Goal: Information Seeking & Learning: Learn about a topic

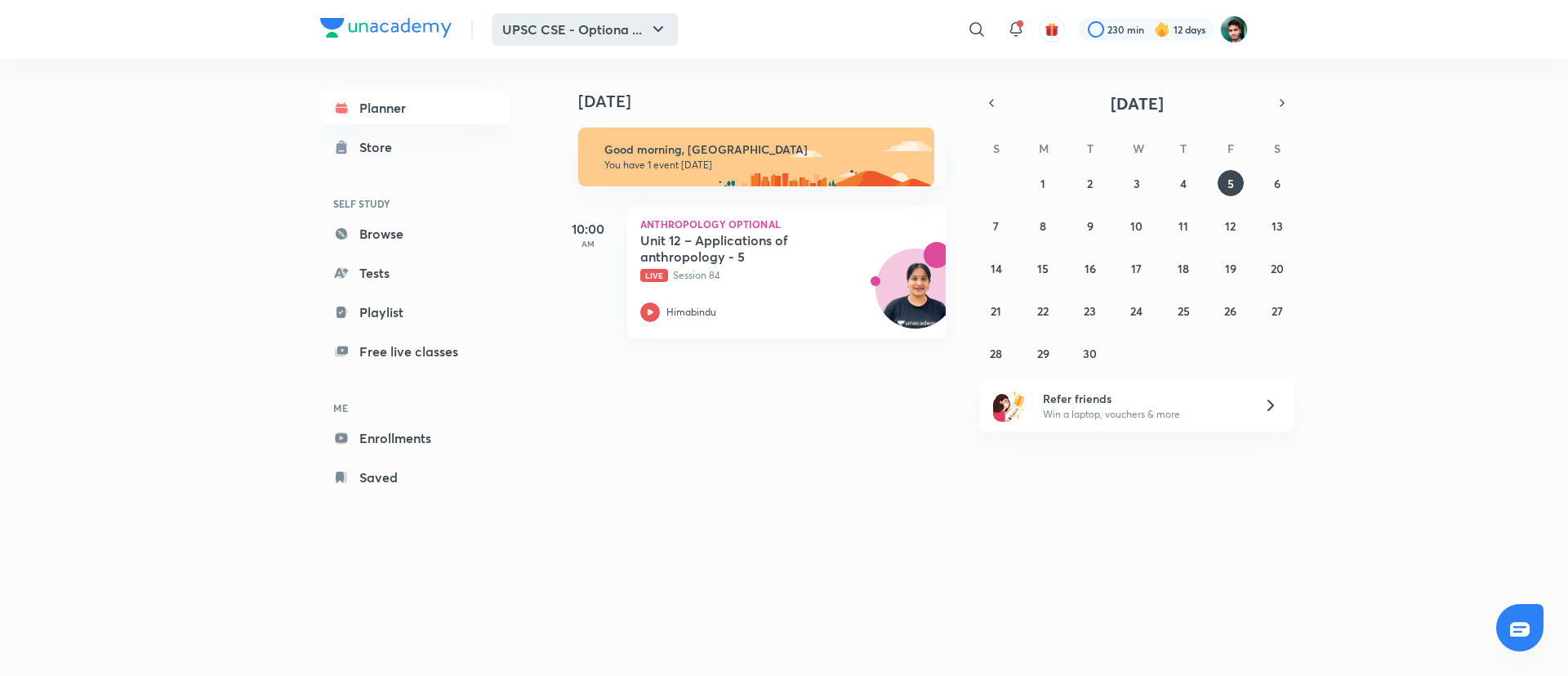
click at [655, 21] on icon "button" at bounding box center [658, 29] width 19 height 19
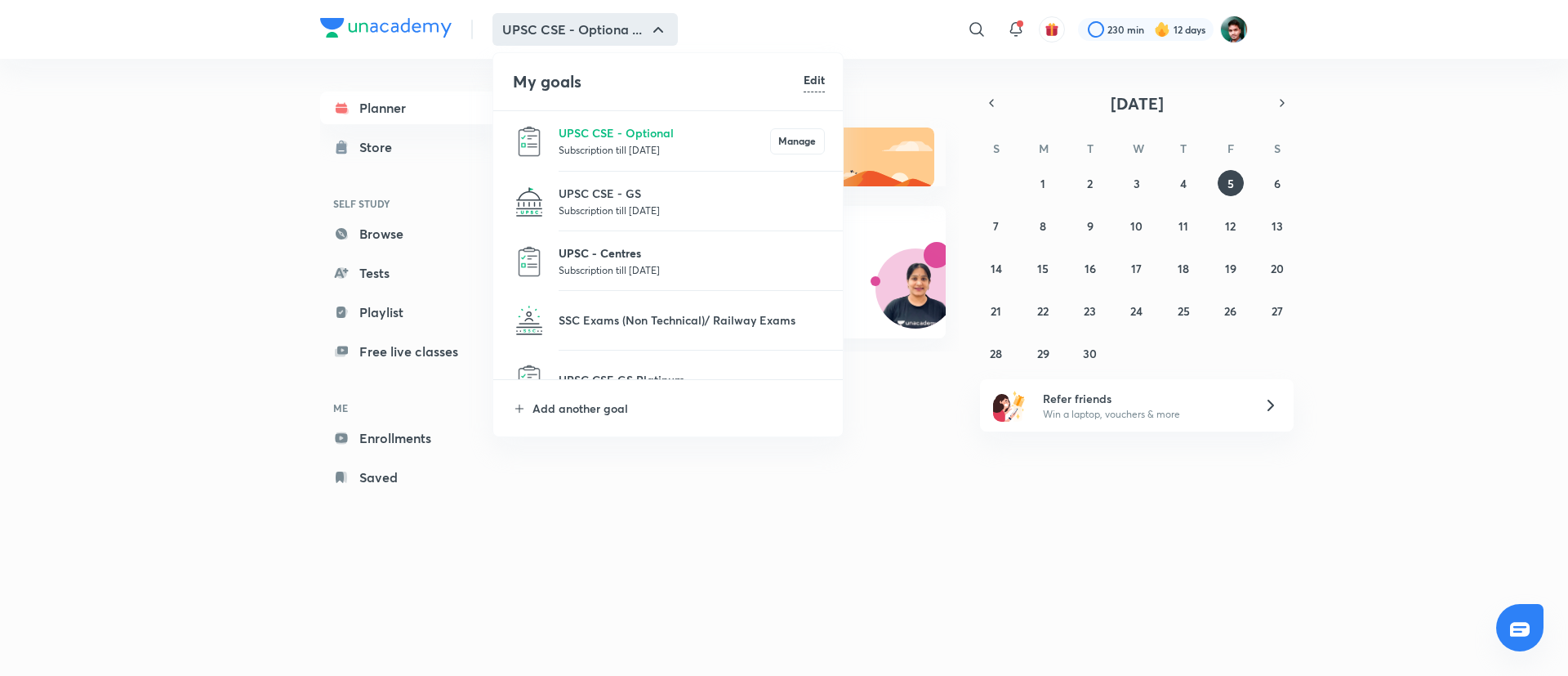
click at [613, 260] on p "UPSC - Centres" at bounding box center [691, 253] width 266 height 17
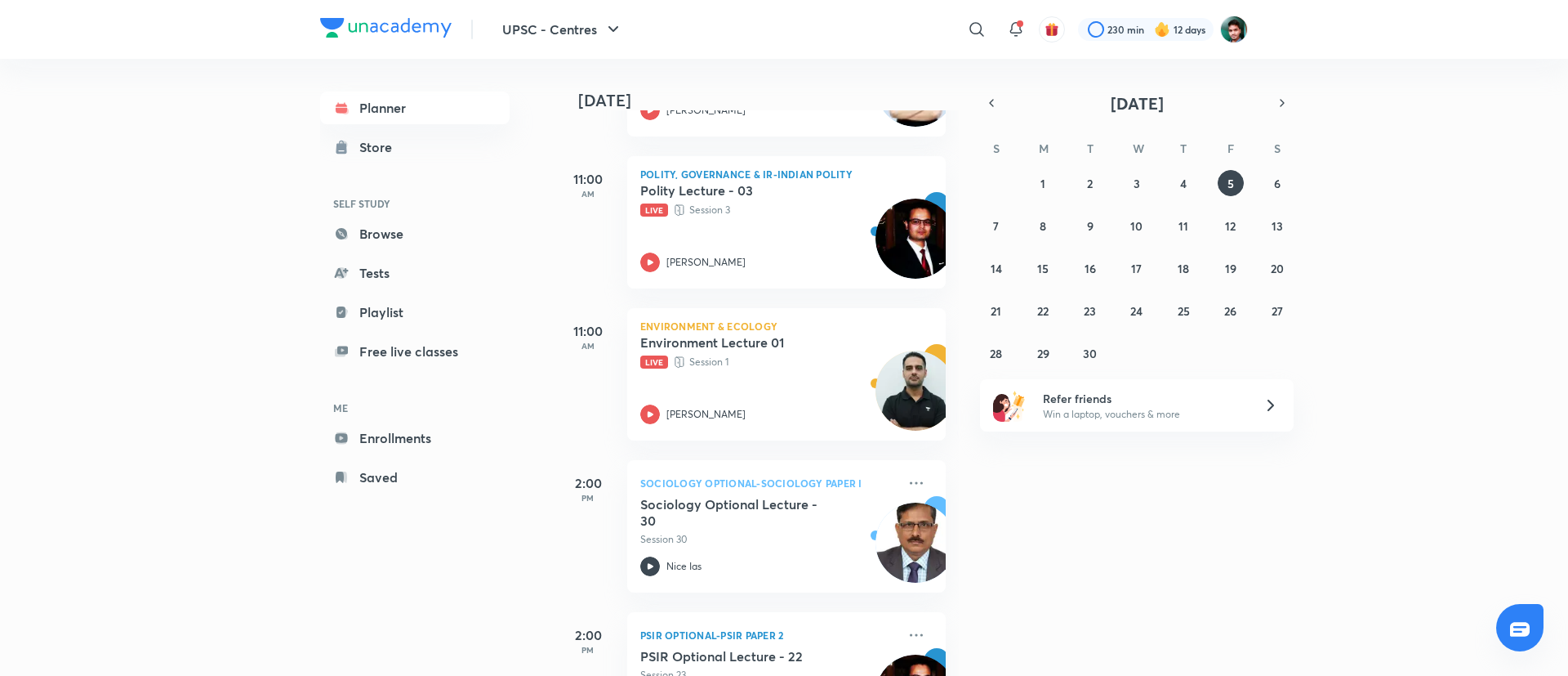
scroll to position [656, 0]
click at [645, 417] on icon at bounding box center [650, 414] width 19 height 19
click at [661, 414] on div "Vineet Thaploo" at bounding box center [769, 414] width 257 height 19
click at [650, 414] on icon at bounding box center [650, 414] width 5 height 5
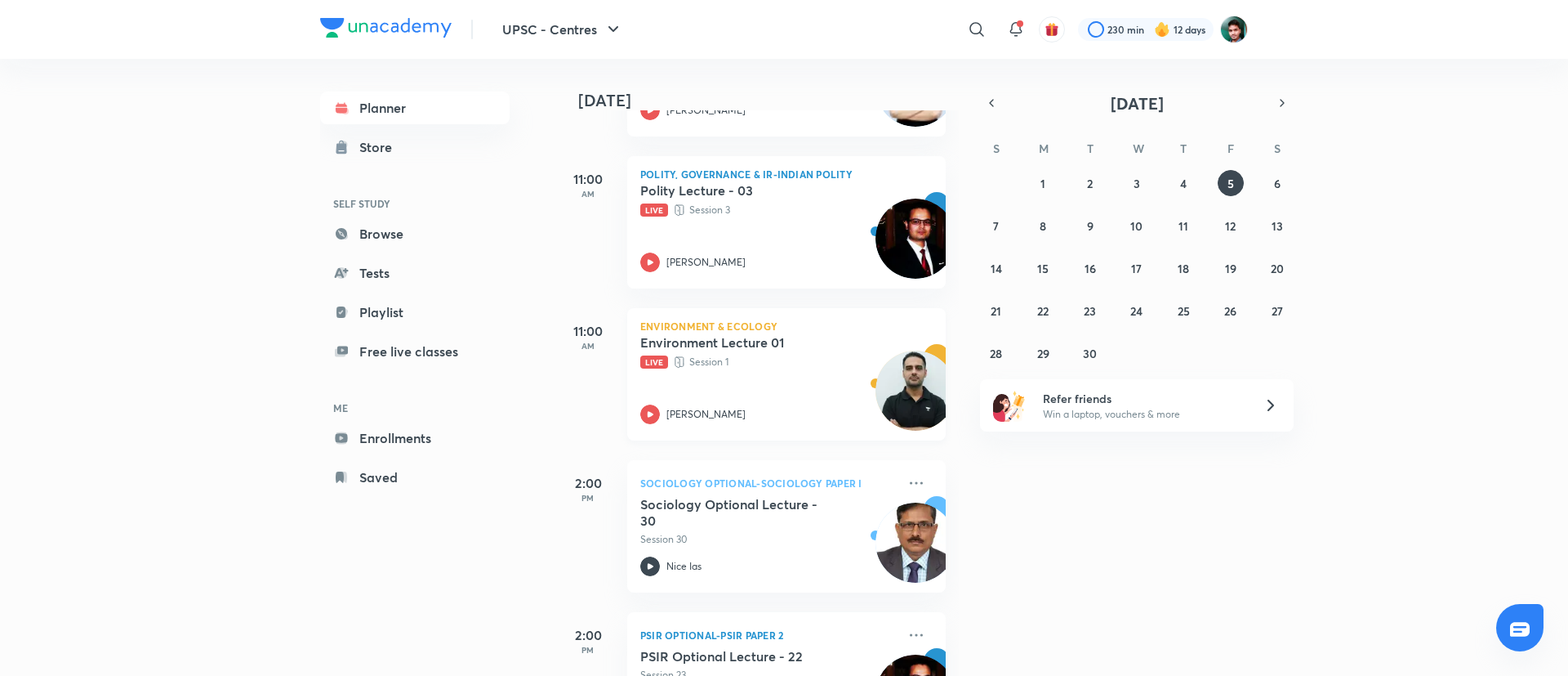
click at [650, 414] on icon at bounding box center [650, 414] width 5 height 5
click at [647, 415] on icon at bounding box center [650, 414] width 5 height 5
click at [876, 361] on img at bounding box center [915, 391] width 80 height 80
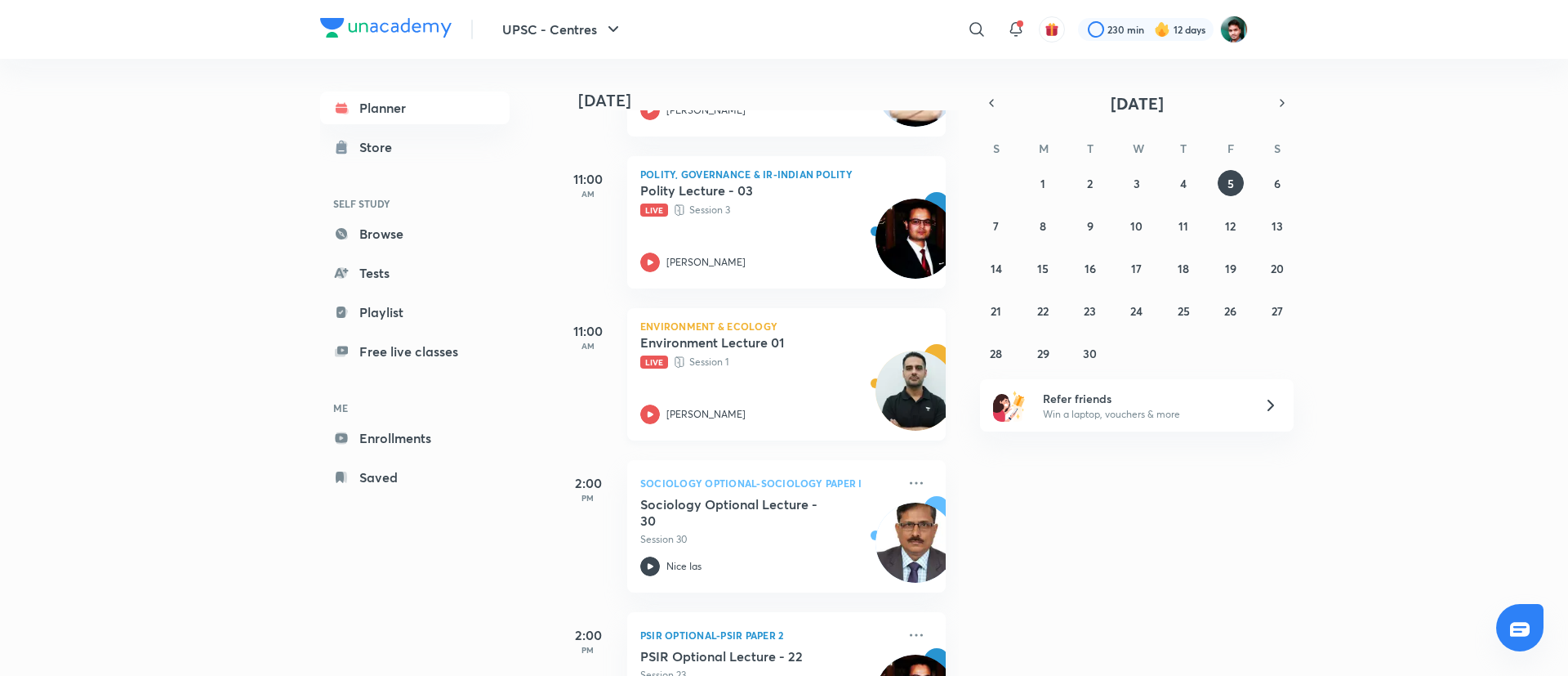
click at [652, 358] on span "Live" at bounding box center [653, 361] width 27 height 13
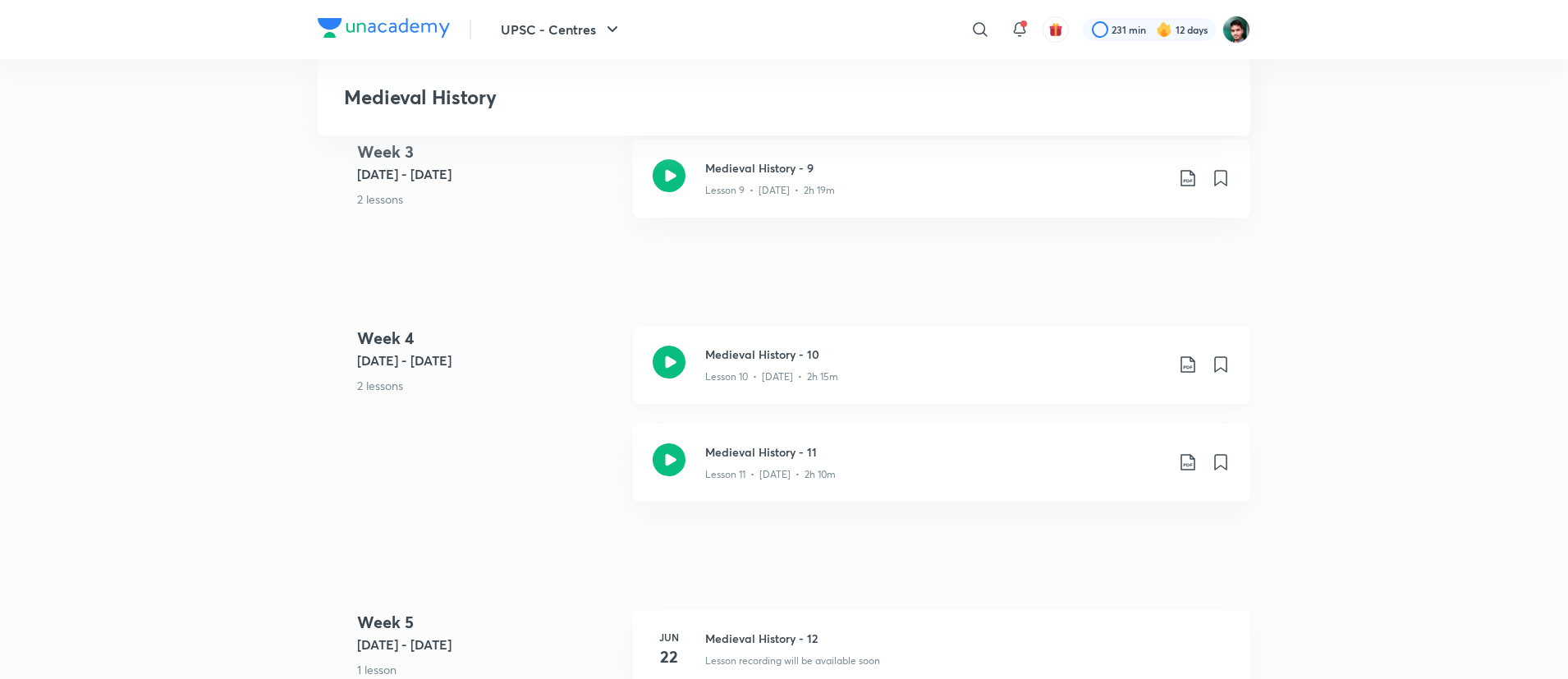
scroll to position [1558, 0]
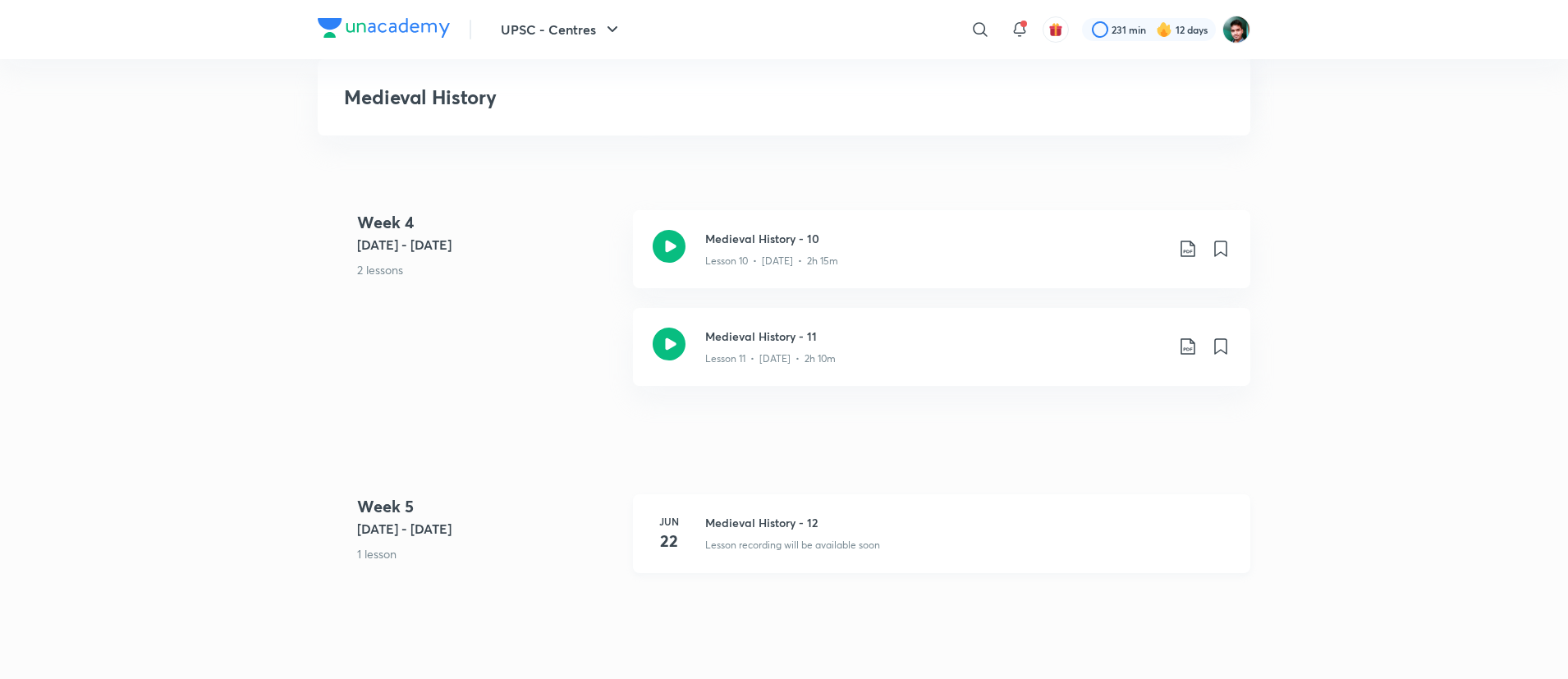
click at [1211, 528] on h3 "Medieval History - 12" at bounding box center [968, 521] width 525 height 17
click at [1211, 529] on h3 "Medieval History - 12" at bounding box center [968, 521] width 525 height 17
